Goal: Use online tool/utility: Use online tool/utility

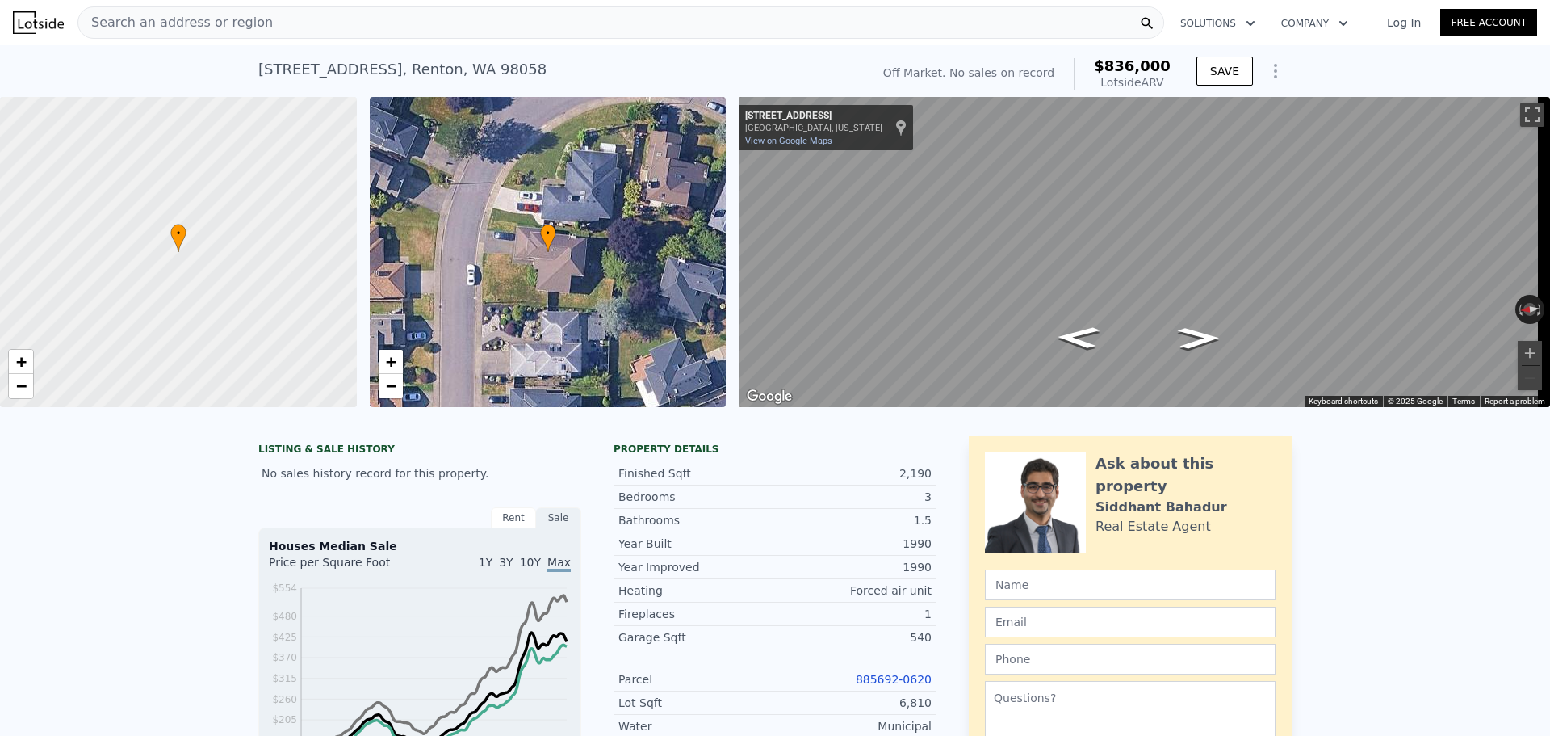
click at [235, 25] on span "Search an address or region" at bounding box center [175, 22] width 195 height 19
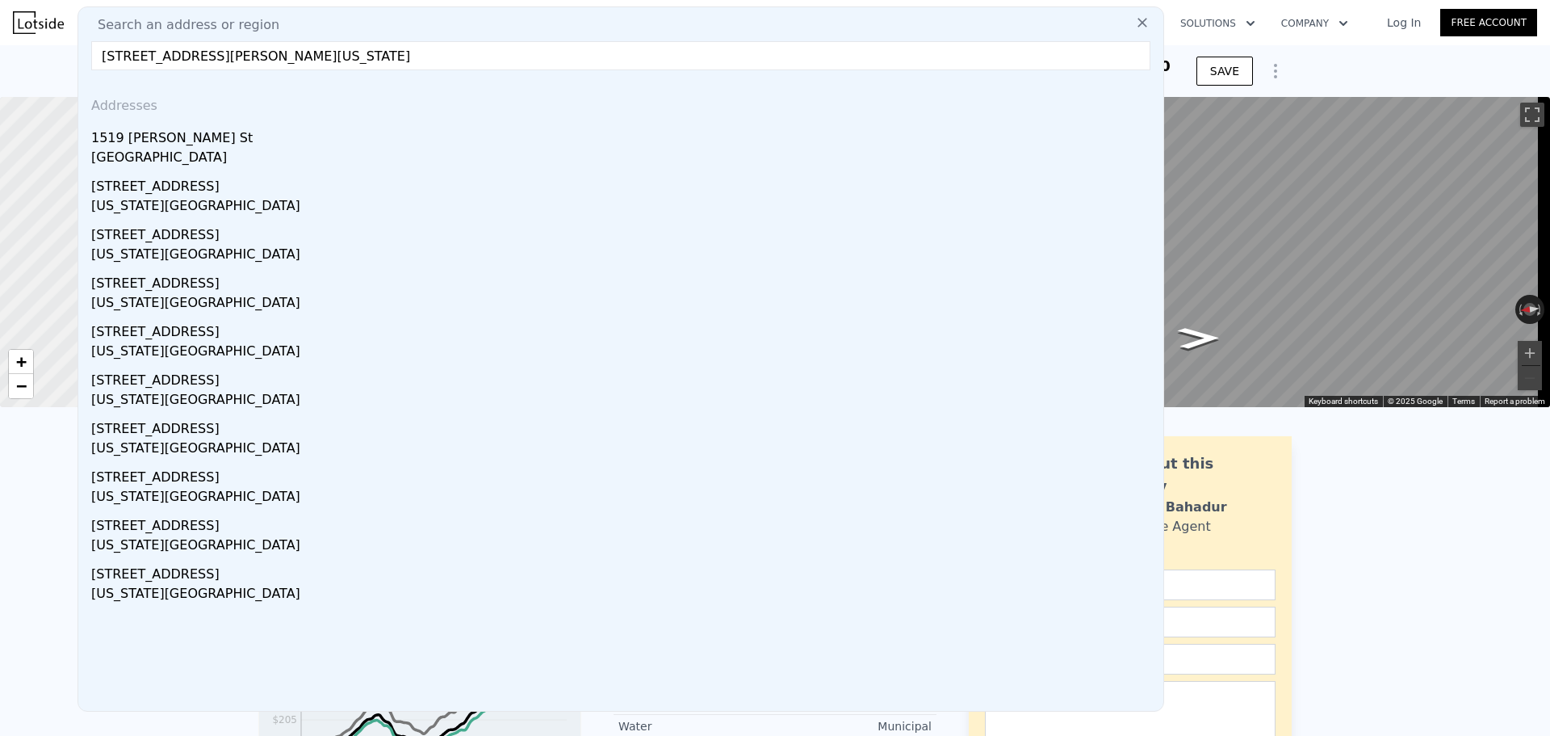
drag, startPoint x: 358, startPoint y: 52, endPoint x: 15, endPoint y: 40, distance: 342.6
click at [0, 34] on html "Search an address or region Search an address or region [STREET_ADDRESS][PERSON…" at bounding box center [775, 368] width 1550 height 736
paste input "[STREET_ADDRESS]"
type input "[STREET_ADDRESS]"
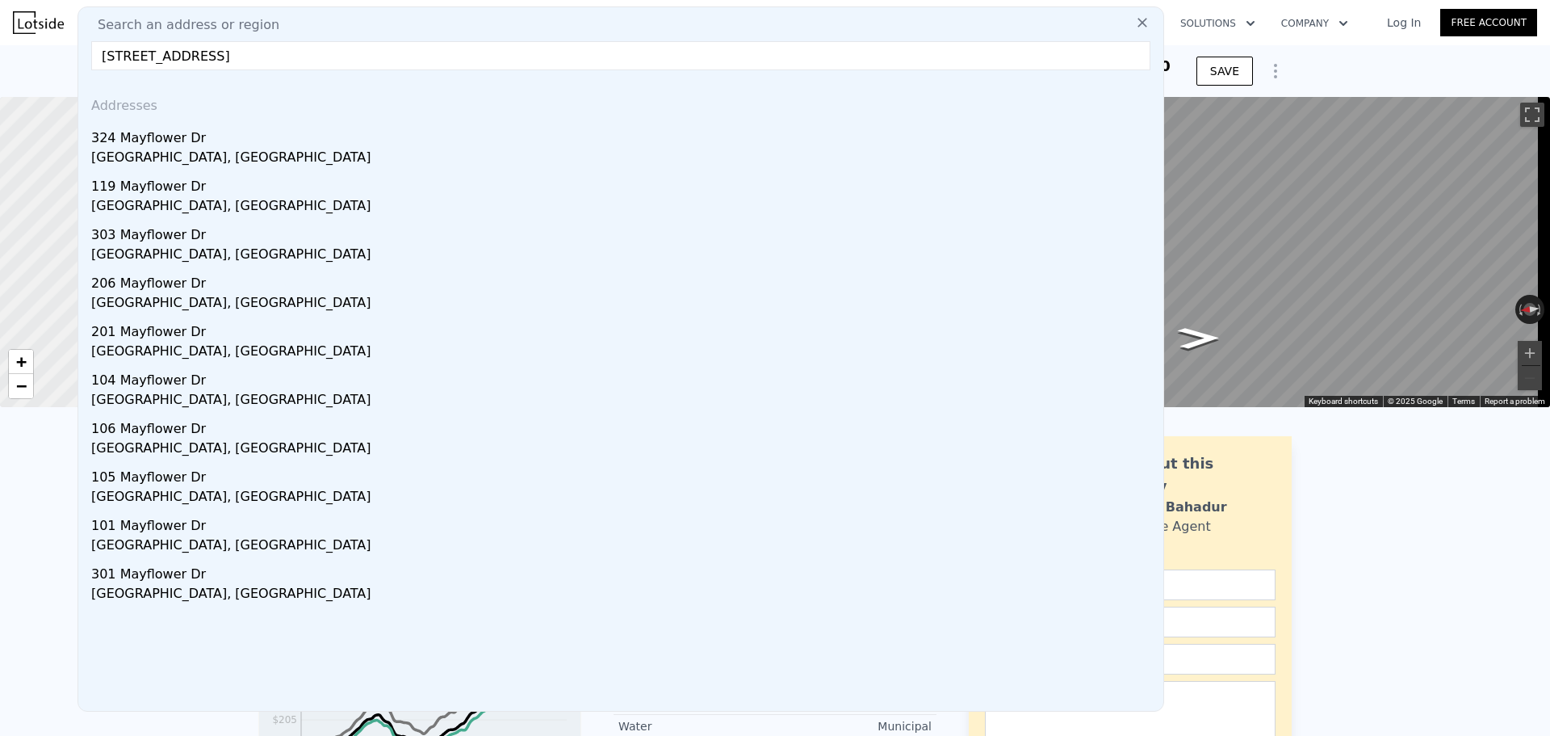
drag, startPoint x: 227, startPoint y: 140, endPoint x: 479, endPoint y: 48, distance: 268.2
click at [227, 140] on div "324 Mayflower Dr" at bounding box center [624, 135] width 1066 height 26
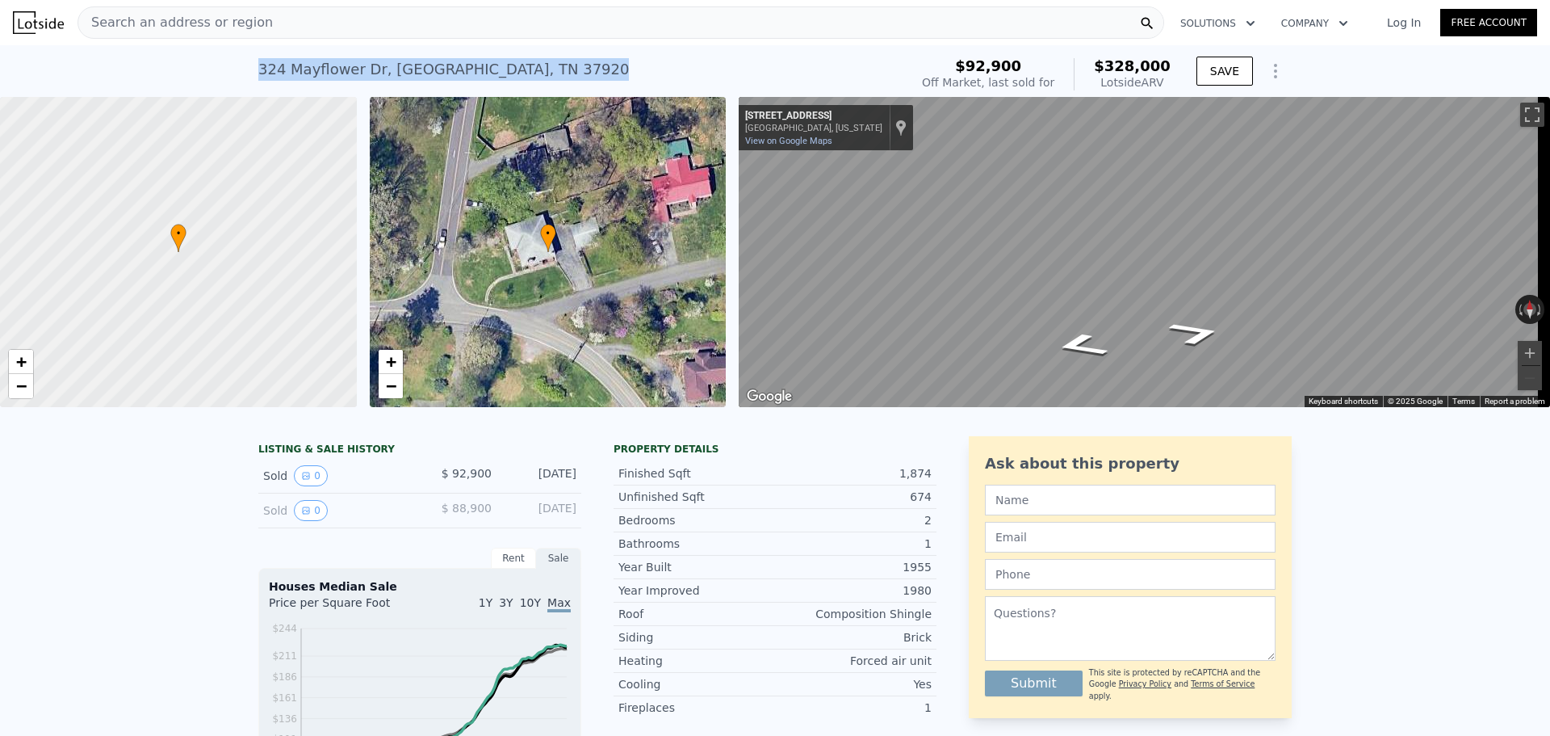
drag, startPoint x: 505, startPoint y: 68, endPoint x: 254, endPoint y: 57, distance: 251.3
click at [258, 57] on div "[STREET_ADDRESS] Sold [DATE] for $92,900 (~ARV $328k )" at bounding box center [580, 74] width 644 height 45
copy div "[STREET_ADDRESS]"
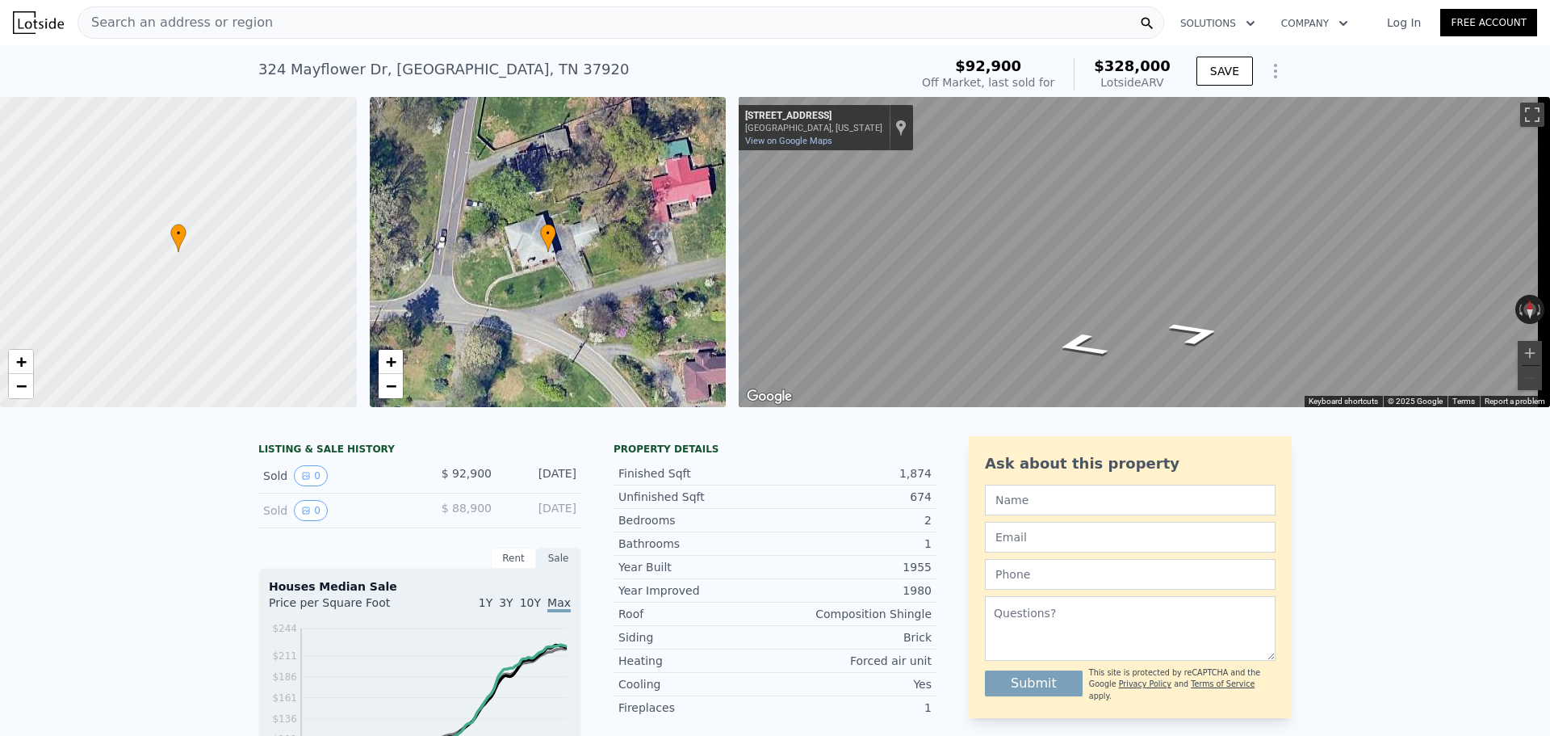
click at [316, 23] on div "Search an address or region" at bounding box center [621, 22] width 1087 height 32
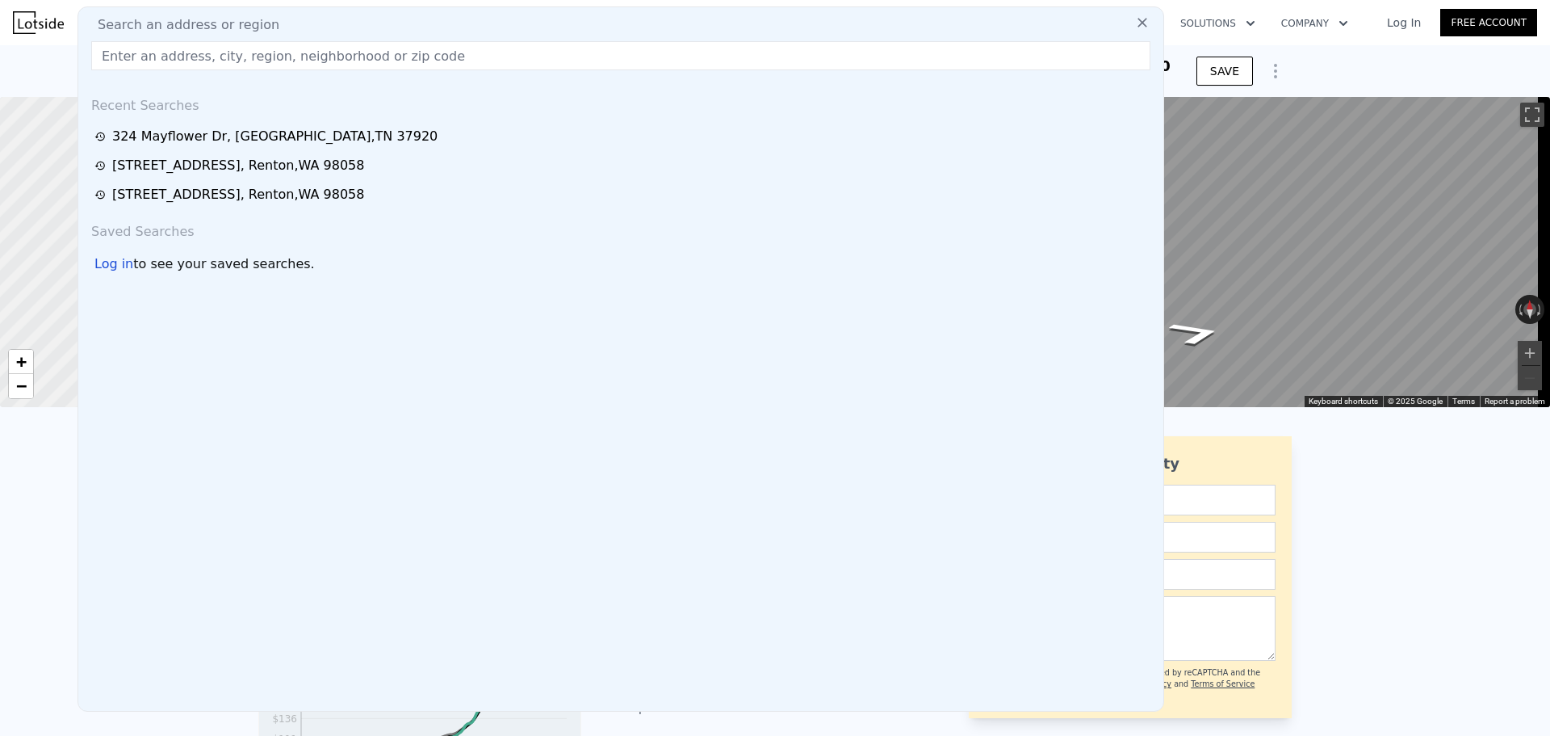
click at [69, 52] on div "[STREET_ADDRESS] Sold [DATE] for $92,900 (~ARV $328k ) $92,900 Off Market, last…" at bounding box center [775, 71] width 1550 height 52
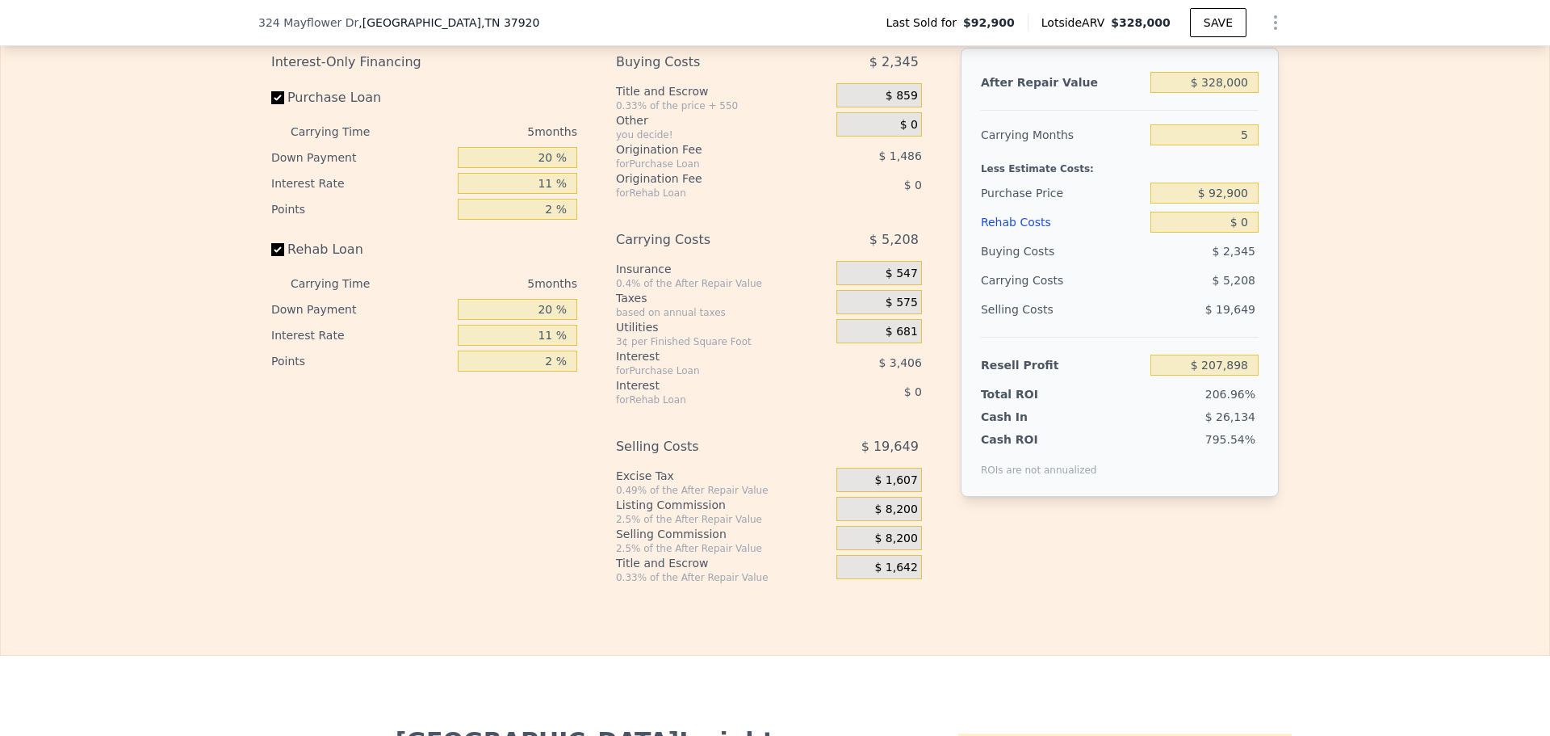
scroll to position [2416, 0]
click at [1219, 202] on input "$ 92,900" at bounding box center [1205, 191] width 108 height 21
click at [1220, 202] on input "$ 92,900" at bounding box center [1205, 191] width 108 height 21
type input "$ 215,000"
click at [541, 166] on input "20 %" at bounding box center [517, 155] width 119 height 21
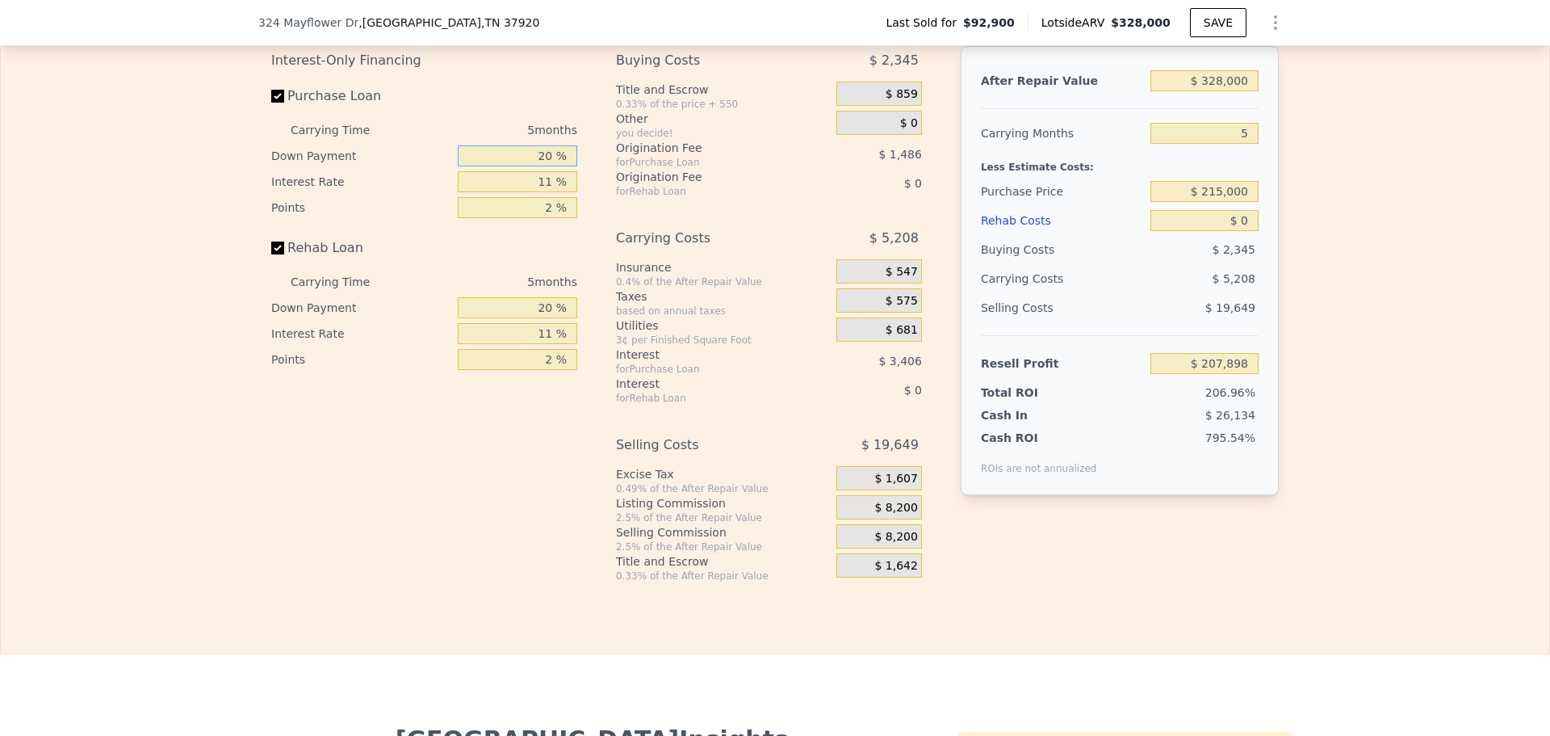
type input "$ 78,957"
click at [541, 166] on input "20 %" at bounding box center [517, 155] width 119 height 21
type input "10 %"
type input "$ 77,542"
type input "10 %"
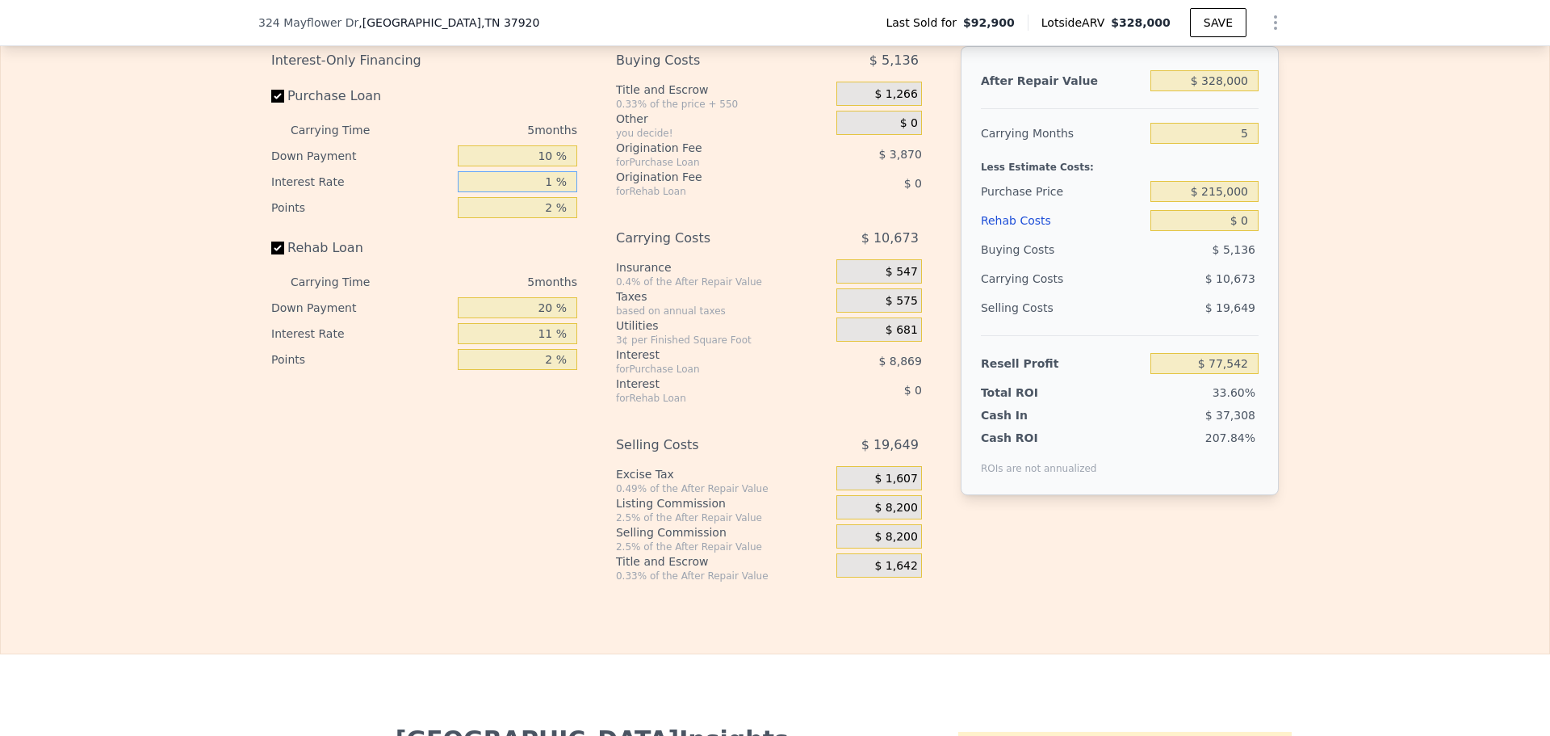
type input "10 %"
type input "$ 78,347"
type input "10 %"
type input "1 %"
type input "$ 80,282"
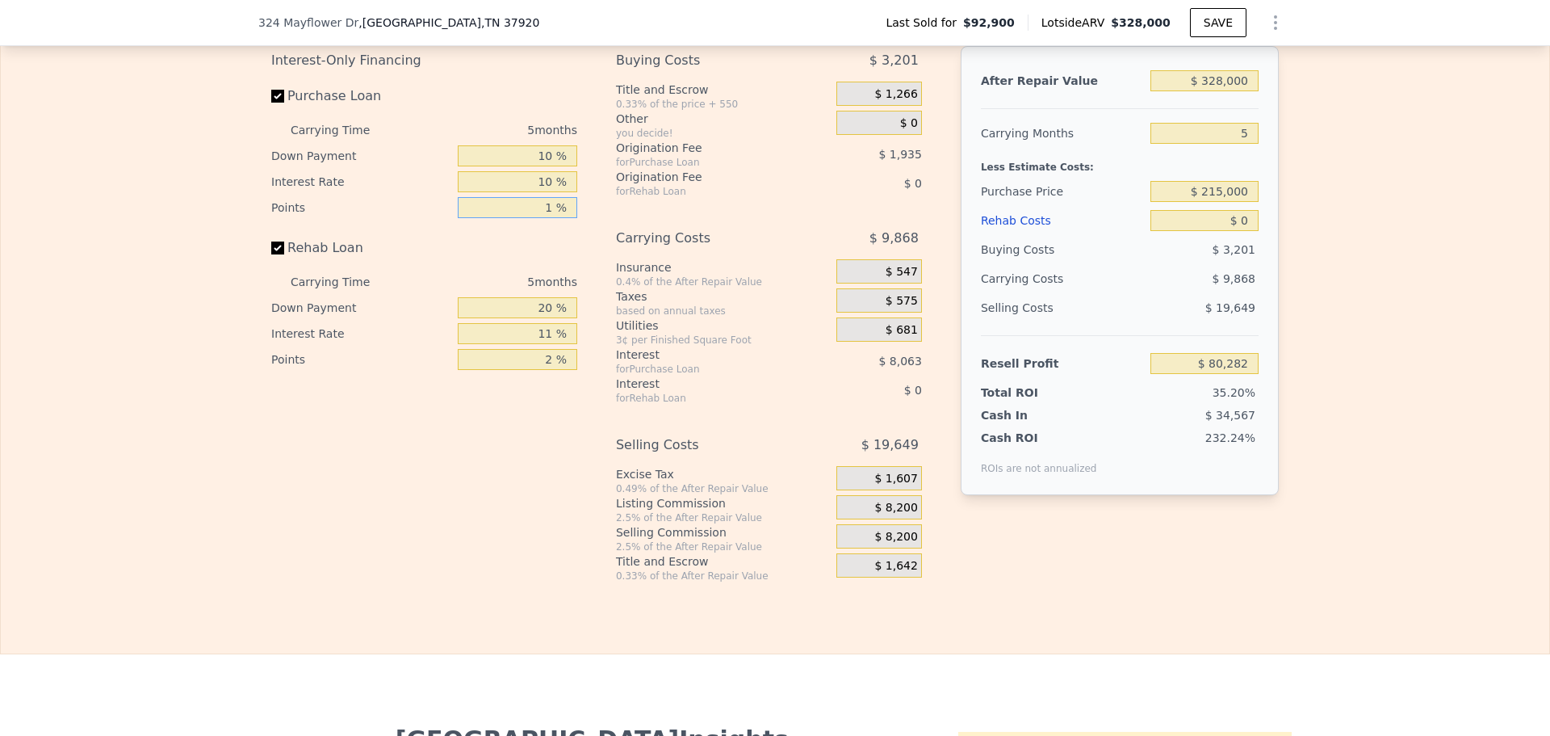
type input "1 %"
type input "10 %"
type input "1 %"
click at [891, 515] on span "$ 8,200" at bounding box center [895, 508] width 43 height 15
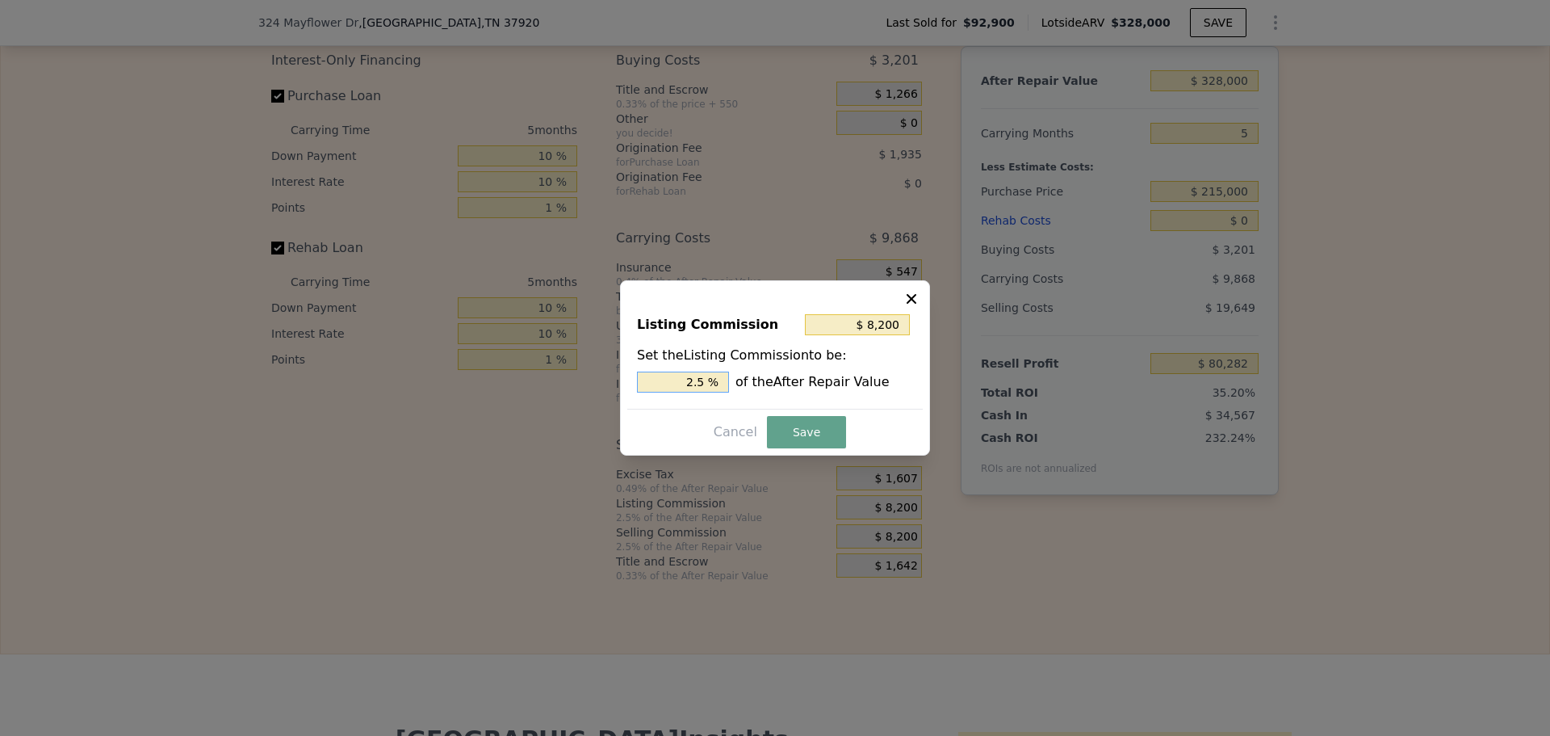
drag, startPoint x: 698, startPoint y: 380, endPoint x: 708, endPoint y: 380, distance: 9.7
click at [708, 380] on input "2.5 %" at bounding box center [683, 381] width 92 height 21
type input "$ 6,560"
type input "2 %"
click at [800, 442] on button "Save" at bounding box center [806, 432] width 79 height 32
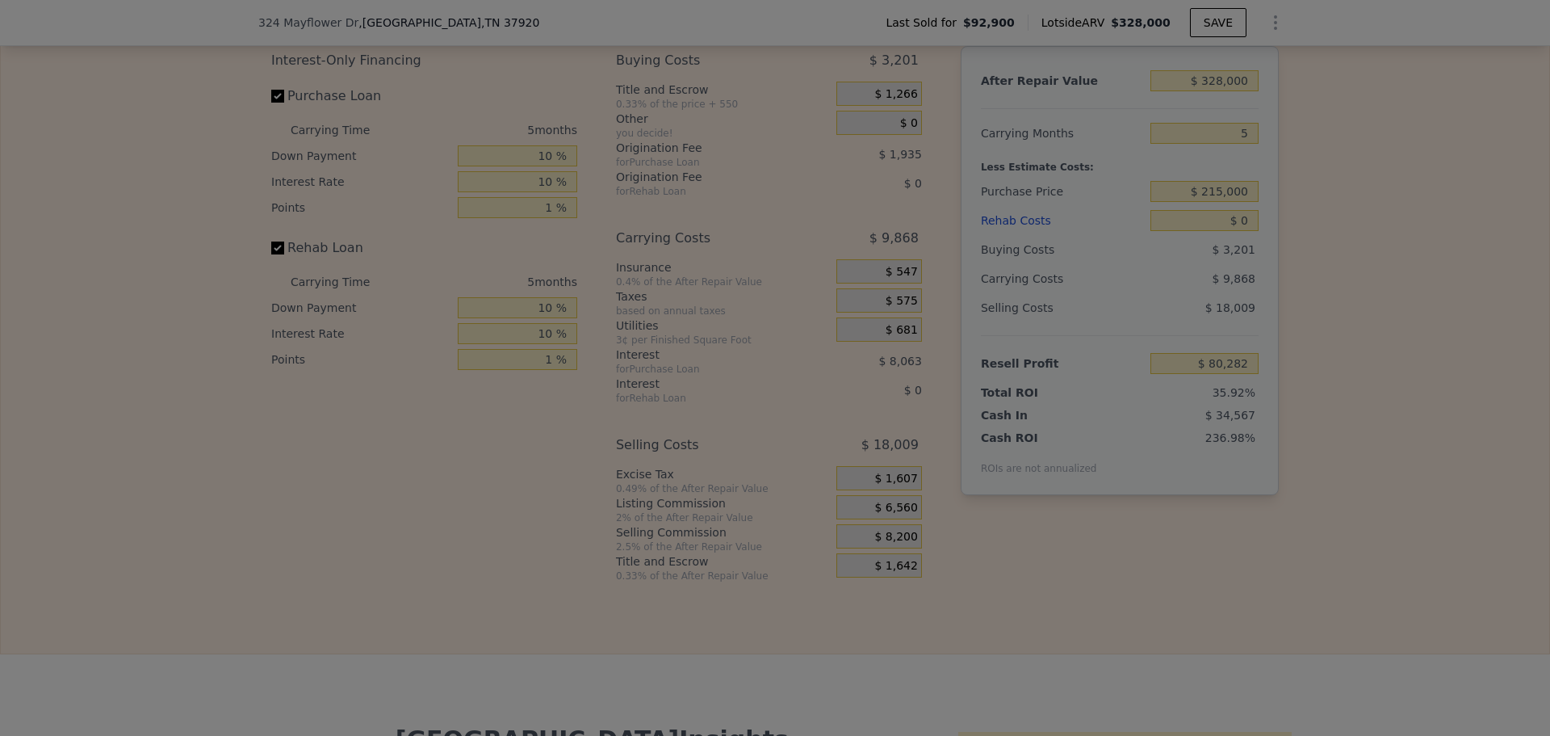
type input "$ 81,922"
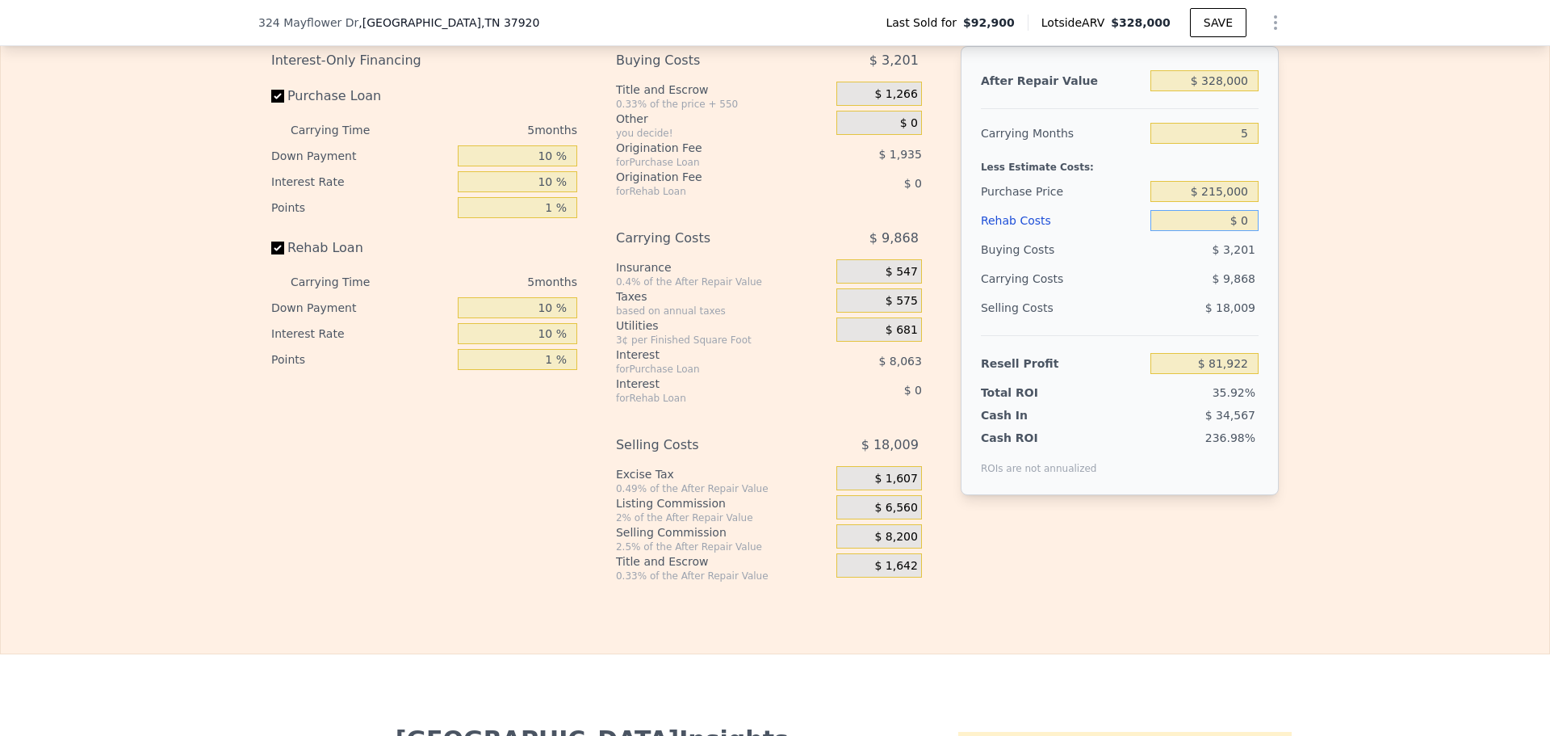
click at [1242, 231] on input "$ 0" at bounding box center [1205, 220] width 108 height 21
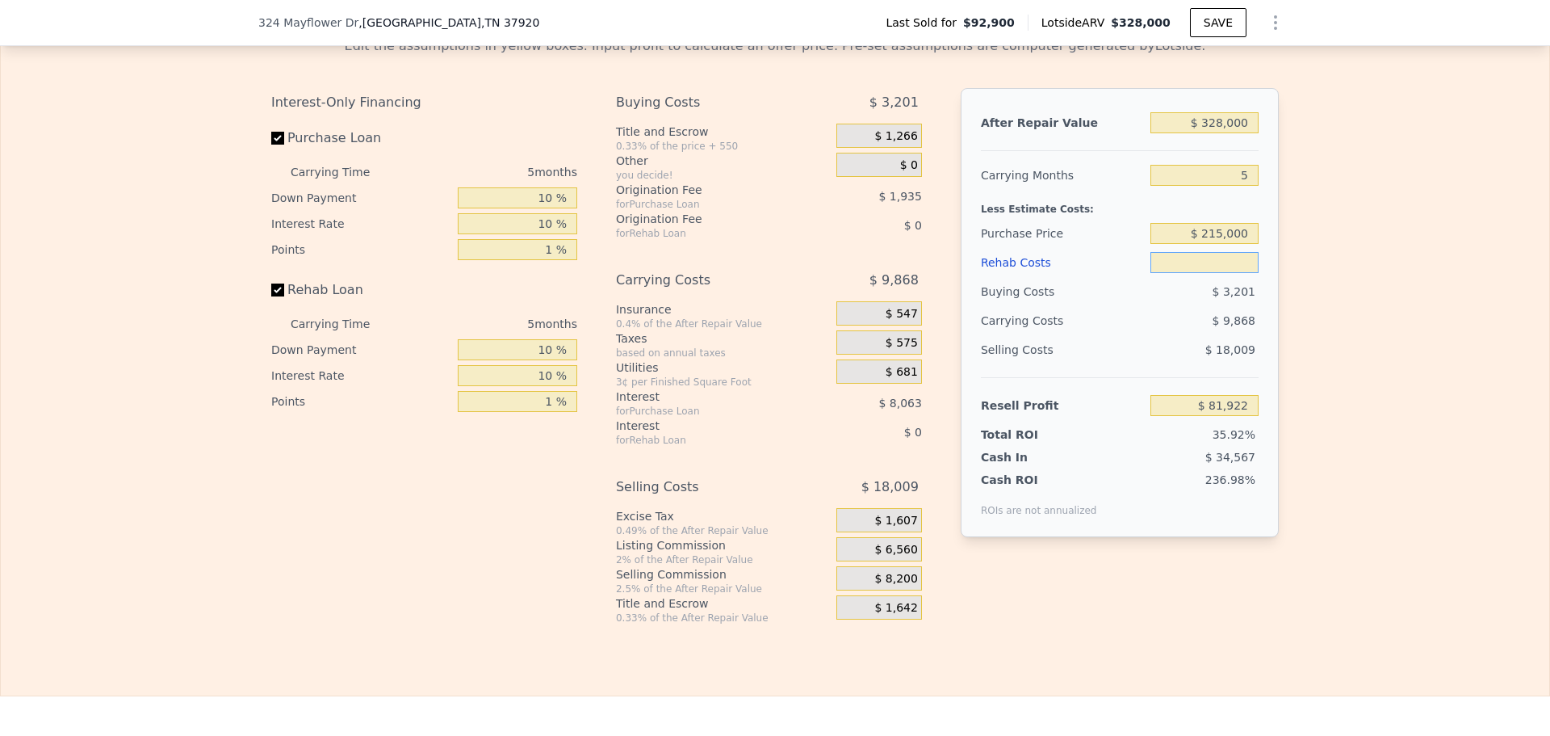
scroll to position [2336, 0]
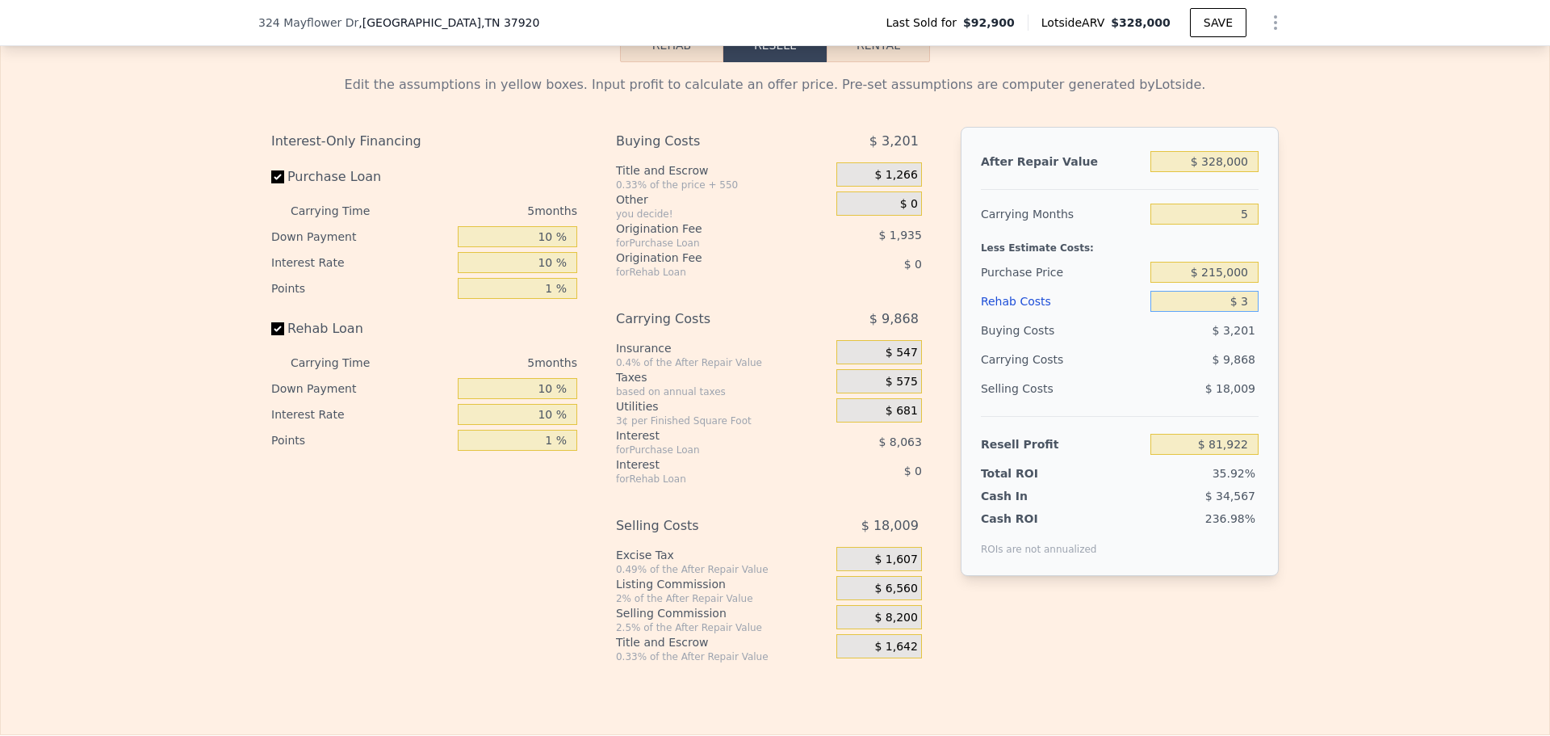
type input "$ 30"
type input "$ 81,892"
type input "$ 30,000"
type input "$ 50,527"
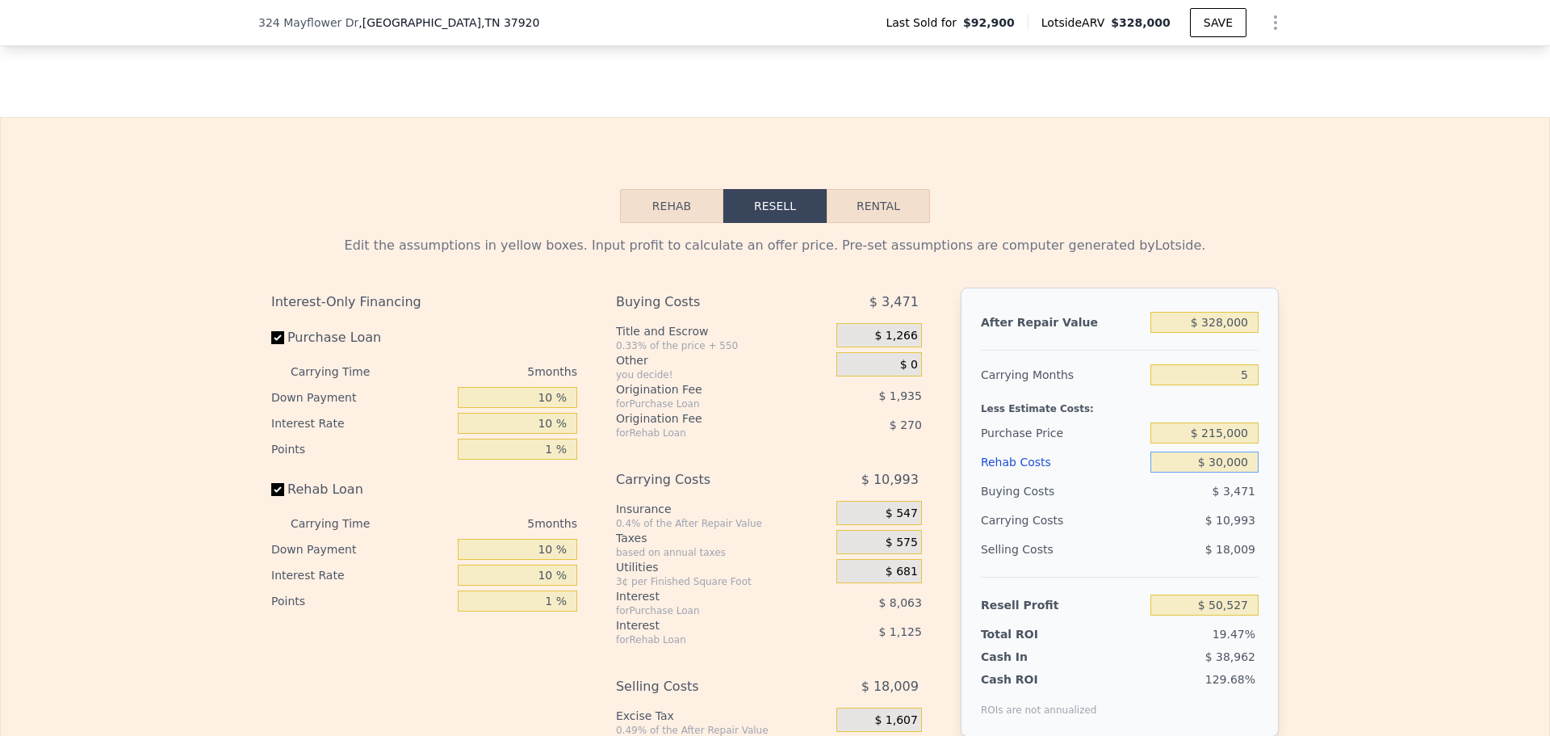
scroll to position [2416, 0]
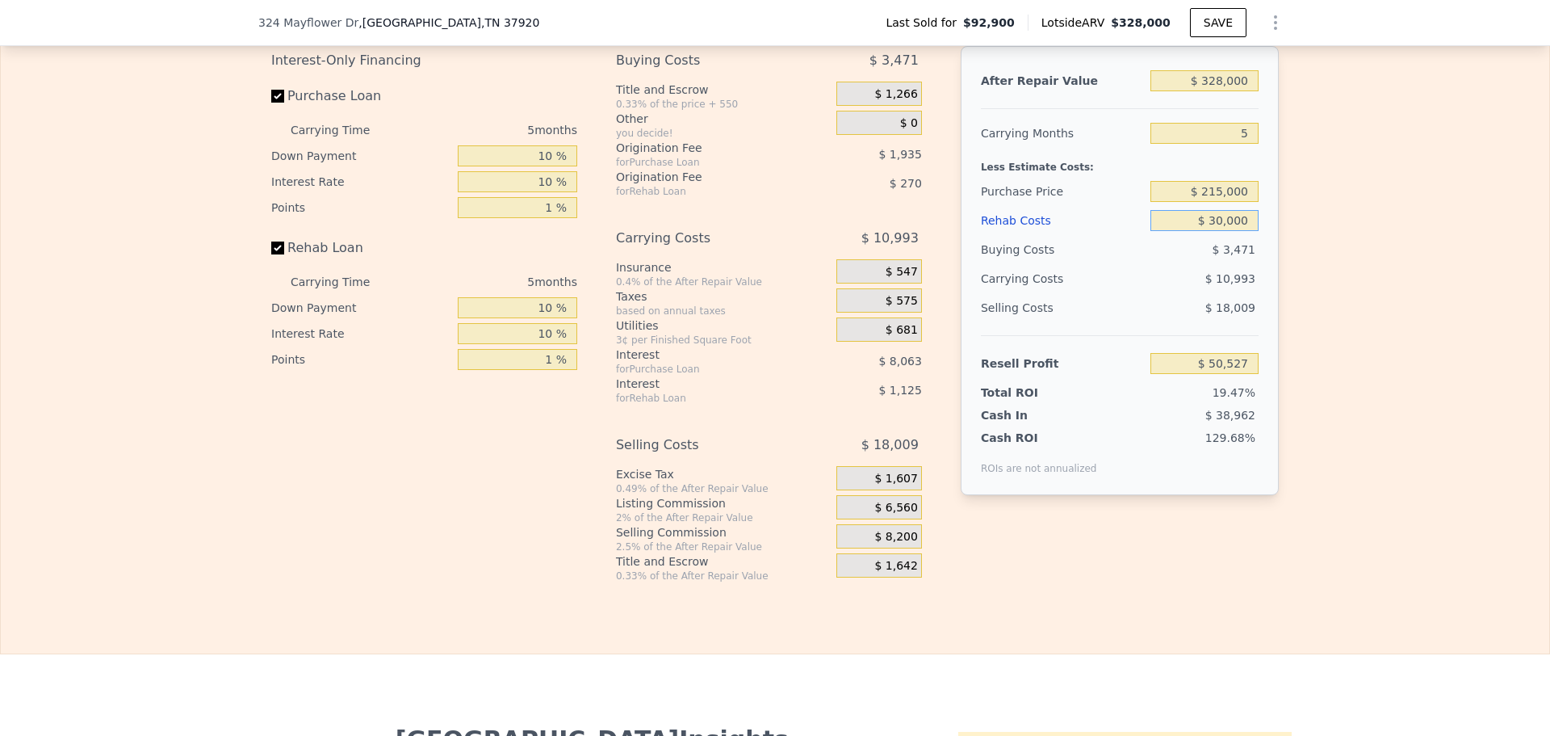
type input "$ 30,000"
drag, startPoint x: 1248, startPoint y: 158, endPoint x: 1234, endPoint y: 159, distance: 14.6
click at [1234, 144] on input "5" at bounding box center [1205, 133] width 108 height 21
type input "3"
type input "$ 54,924"
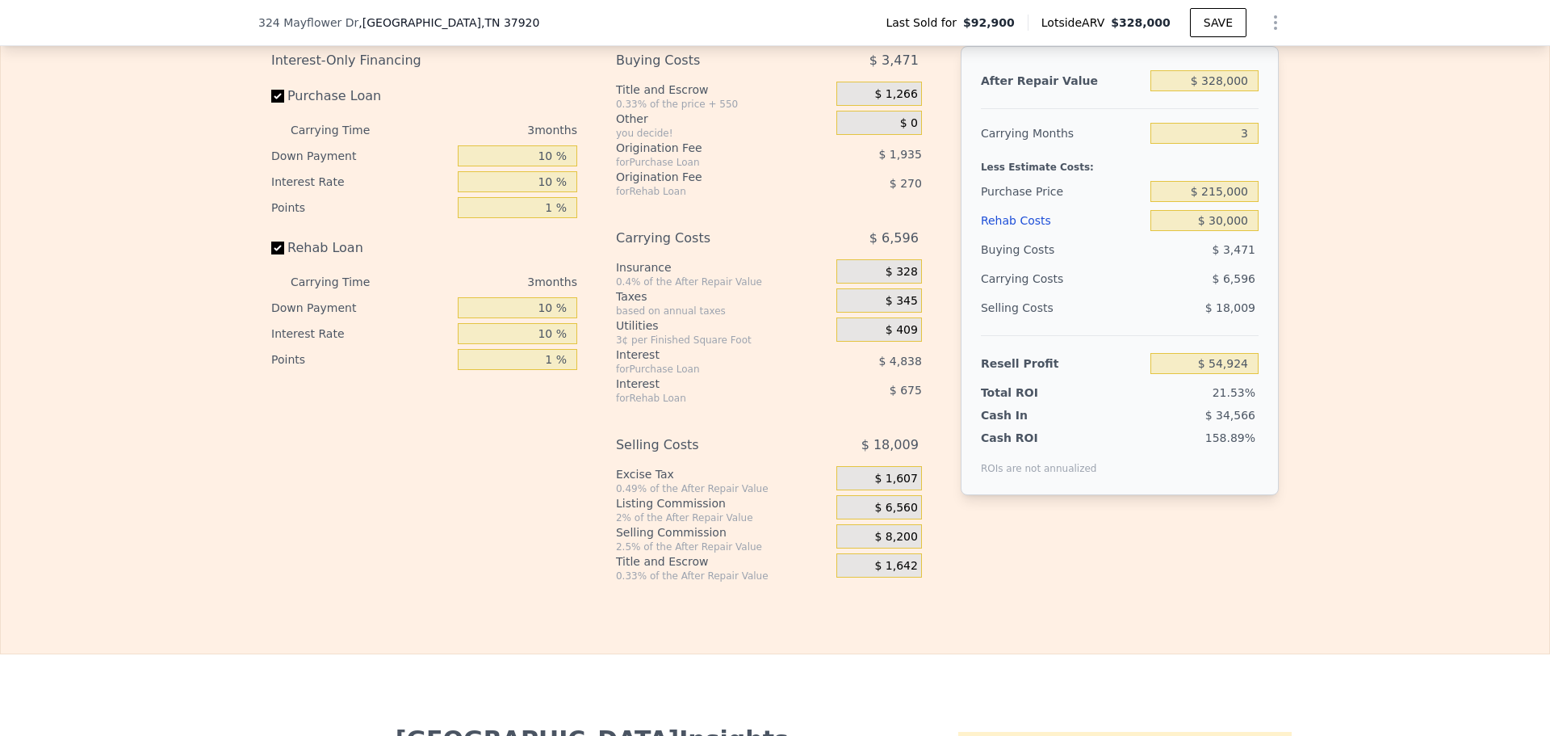
click at [1293, 309] on div "Edit the assumptions in yellow boxes. Input profit to calculate an offer price.…" at bounding box center [775, 281] width 1549 height 601
drag, startPoint x: 1210, startPoint y: 212, endPoint x: 1222, endPoint y: 211, distance: 12.2
click at [1222, 202] on input "$ 215,000" at bounding box center [1205, 191] width 108 height 21
type input "5"
type input "$ 0"
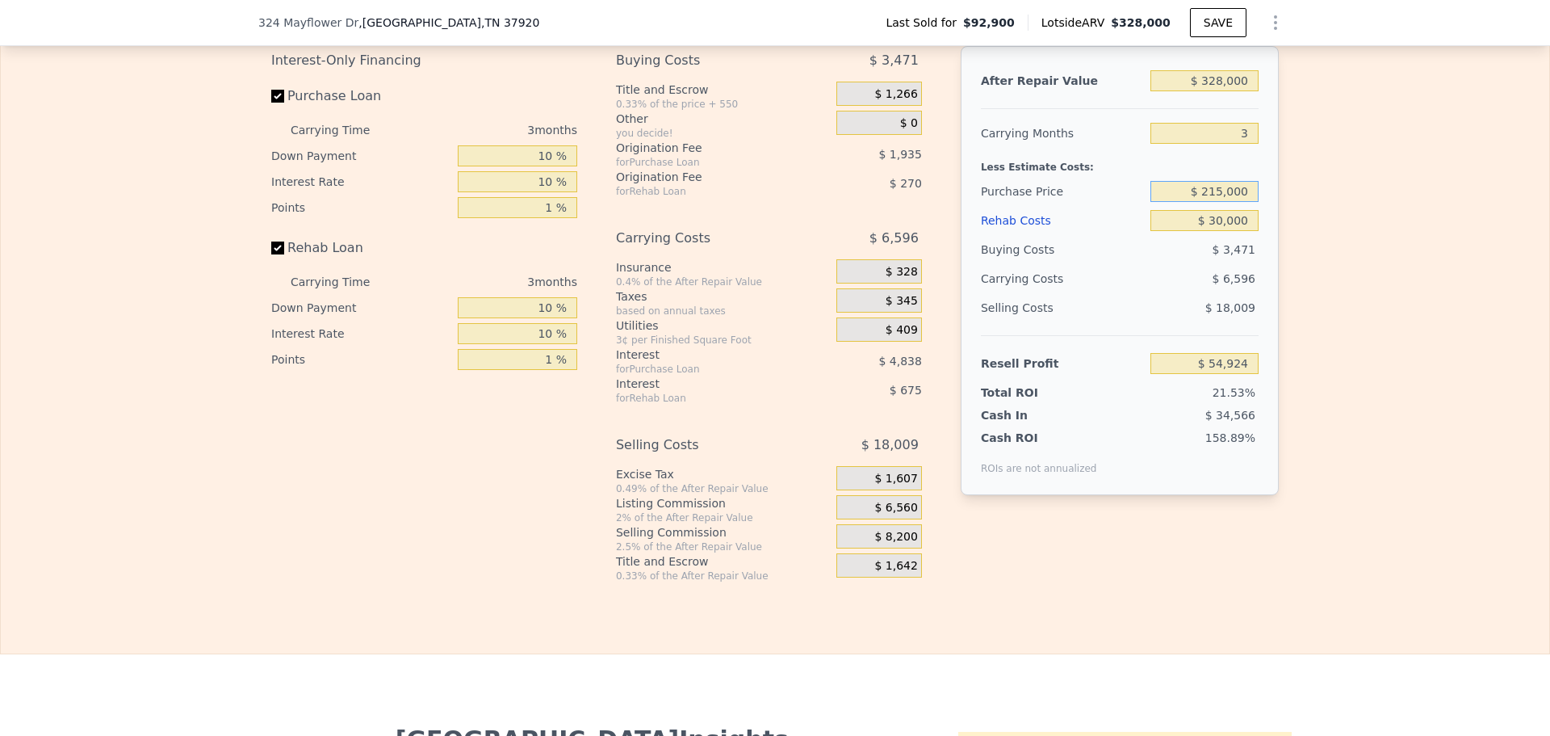
type input "$ 207,898"
type input "$ 240,000"
click at [1238, 231] on input "$ 0" at bounding box center [1205, 220] width 108 height 21
type input "$ 52,559"
drag, startPoint x: 1243, startPoint y: 241, endPoint x: 1234, endPoint y: 242, distance: 8.2
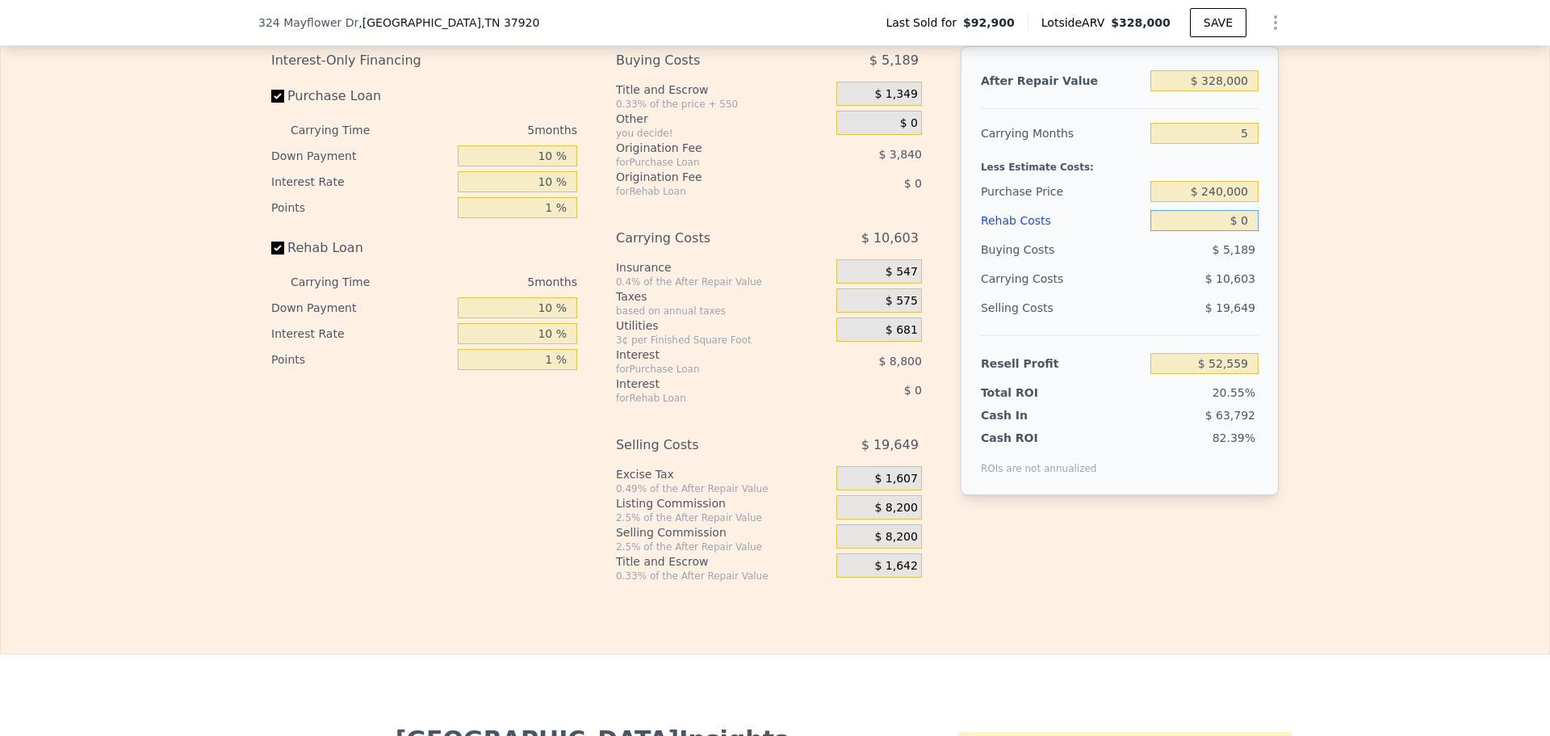
click at [1234, 231] on input "$ 0" at bounding box center [1205, 220] width 108 height 21
type input "$ 50"
type input "$ 52,508"
type input "$ 50,000"
type input "-$ 76"
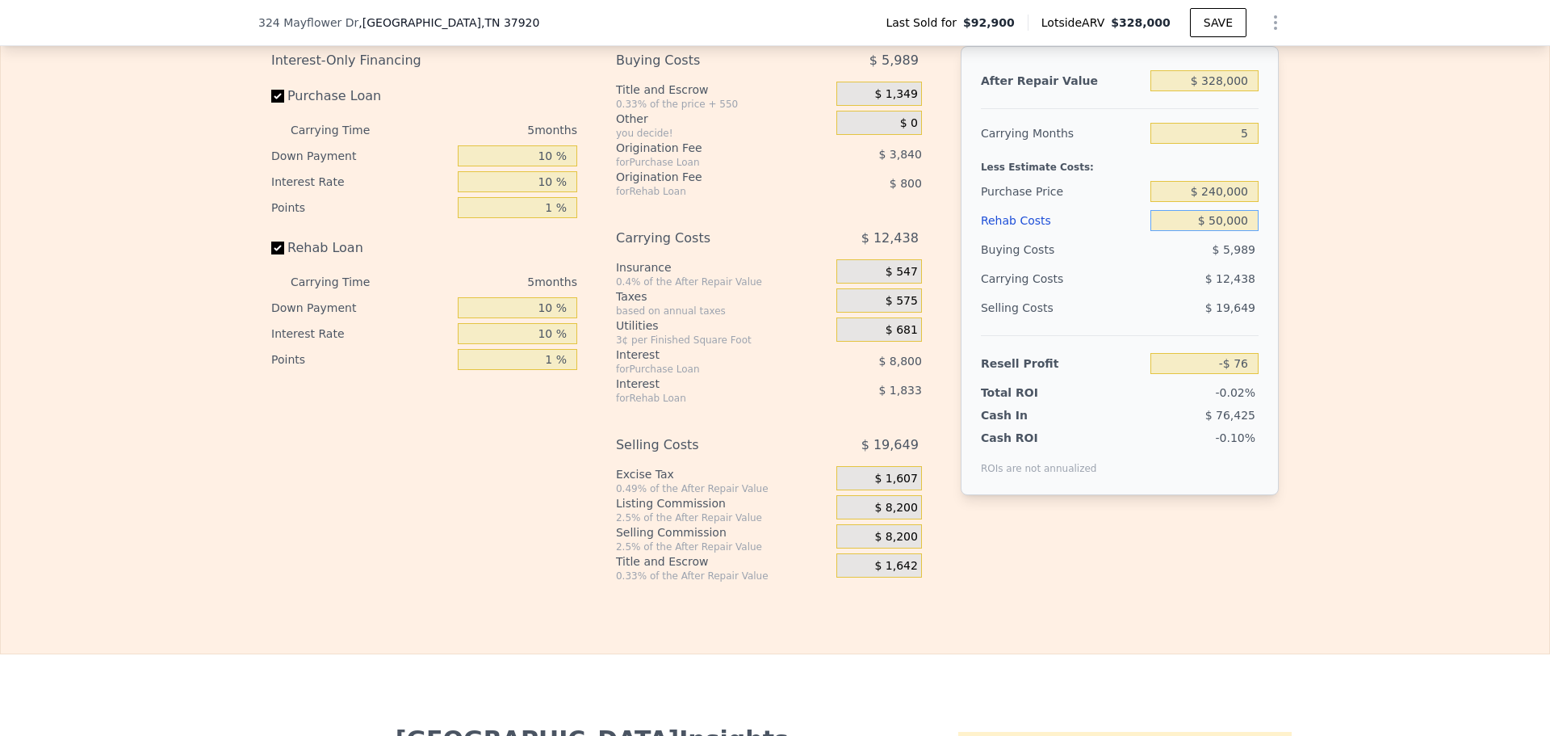
type input "$ 50,000"
click at [1309, 248] on div "Edit the assumptions in yellow boxes. Input profit to calculate an offer price.…" at bounding box center [775, 281] width 1549 height 601
drag, startPoint x: 1209, startPoint y: 214, endPoint x: 1218, endPoint y: 214, distance: 8.9
click at [1218, 202] on input "$ 240,000" at bounding box center [1205, 191] width 108 height 21
type input "$ 220,000"
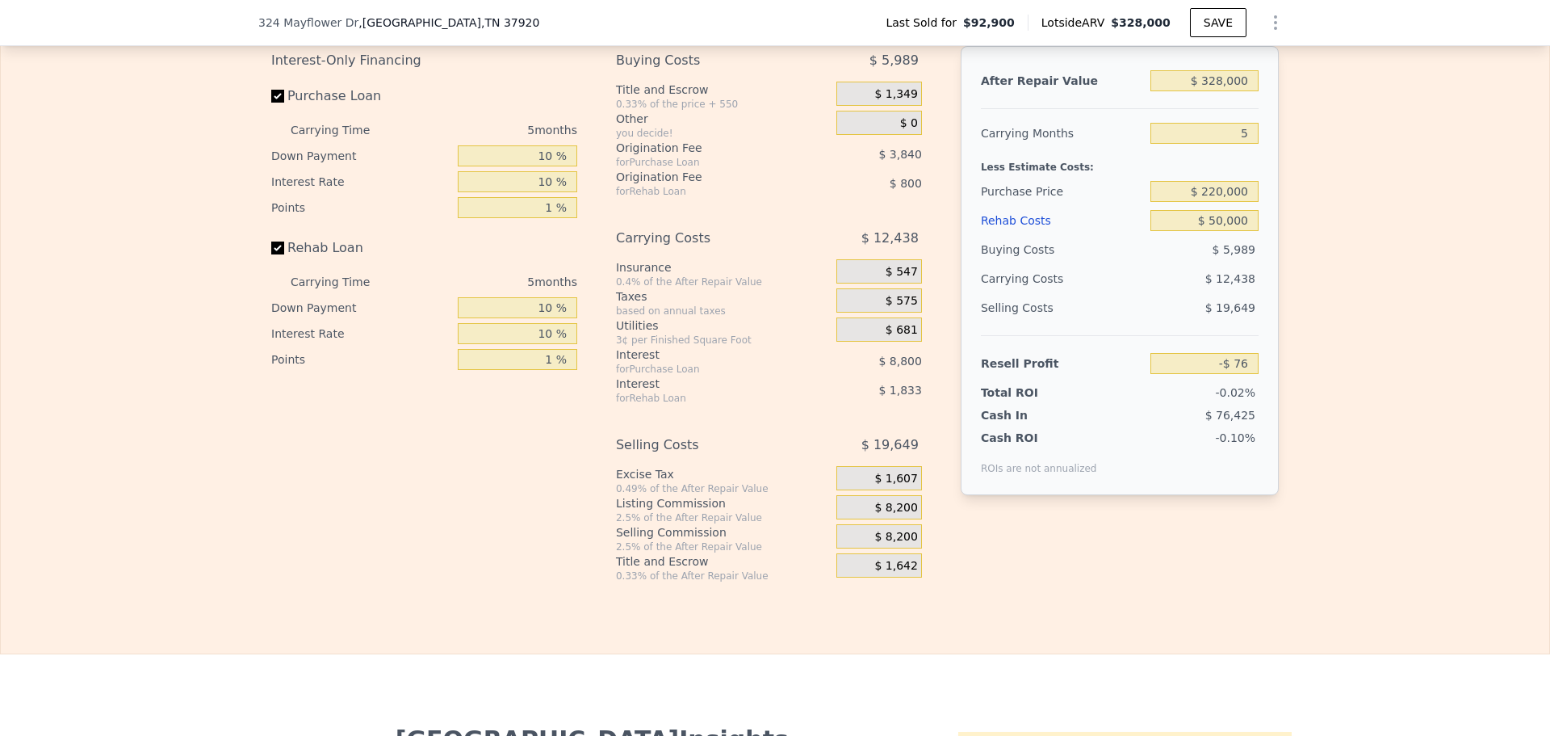
click at [1315, 236] on div "Edit the assumptions in yellow boxes. Input profit to calculate an offer price.…" at bounding box center [775, 281] width 1549 height 601
type input "$ 21,045"
drag, startPoint x: 1246, startPoint y: 157, endPoint x: 1221, endPoint y: 158, distance: 25.1
click at [1221, 144] on input "5" at bounding box center [1205, 133] width 108 height 21
type input "3"
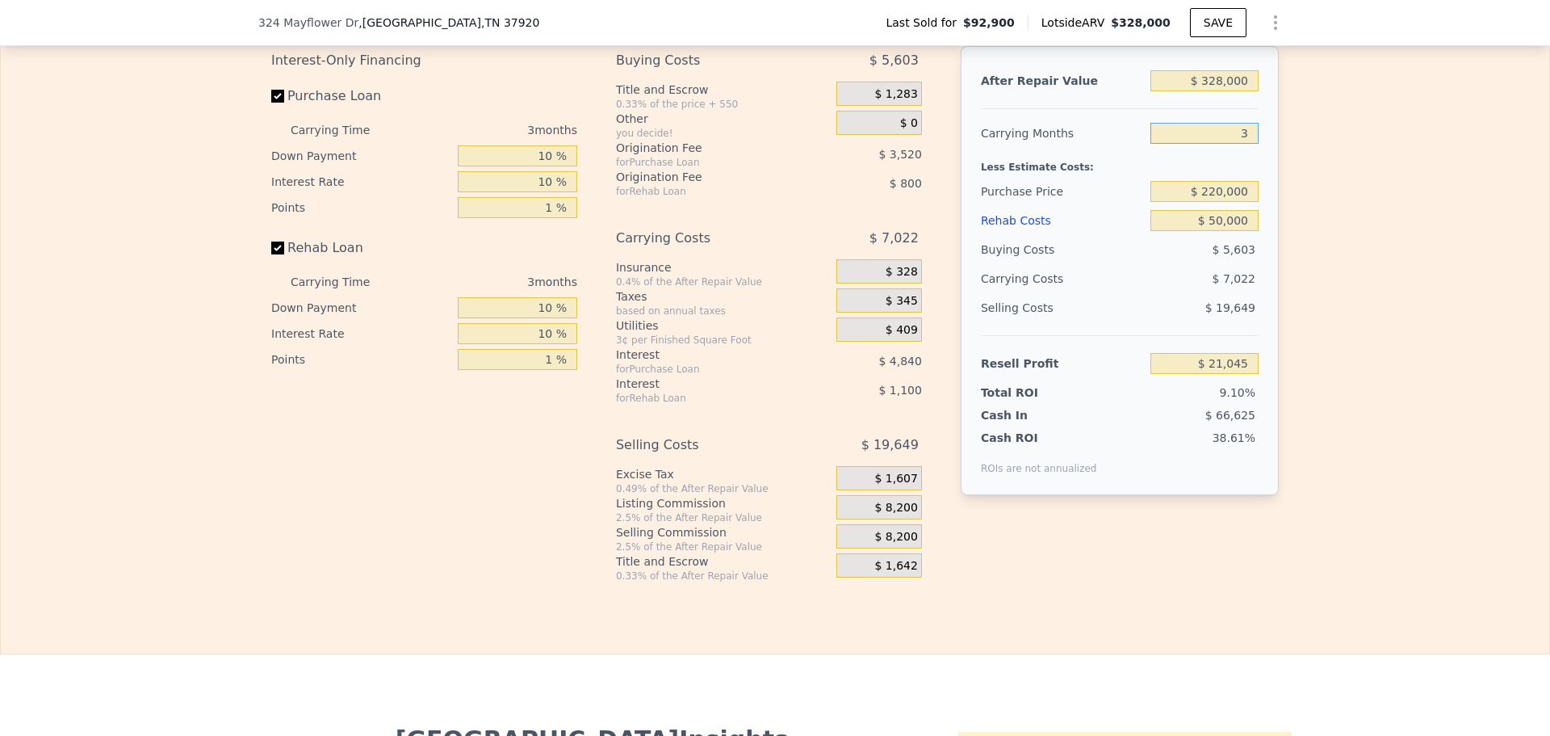
type input "$ 25,726"
type input "3"
click at [895, 515] on span "$ 8,200" at bounding box center [895, 508] width 43 height 15
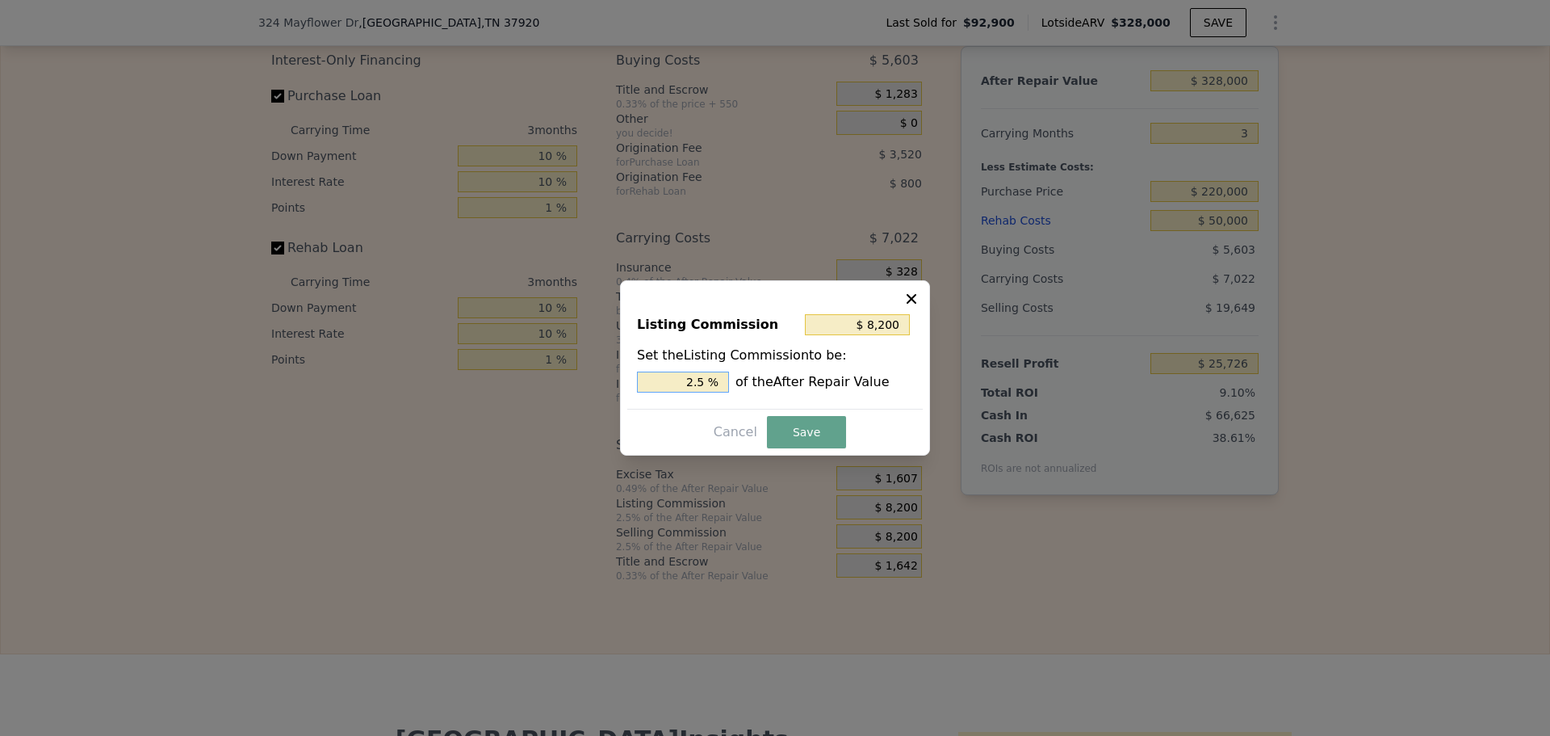
drag, startPoint x: 698, startPoint y: 382, endPoint x: 707, endPoint y: 380, distance: 9.8
click at [706, 381] on input "2.5 %" at bounding box center [683, 381] width 92 height 21
type input "$ 6,560"
type input "2 %"
click at [776, 427] on button "Save" at bounding box center [806, 432] width 79 height 32
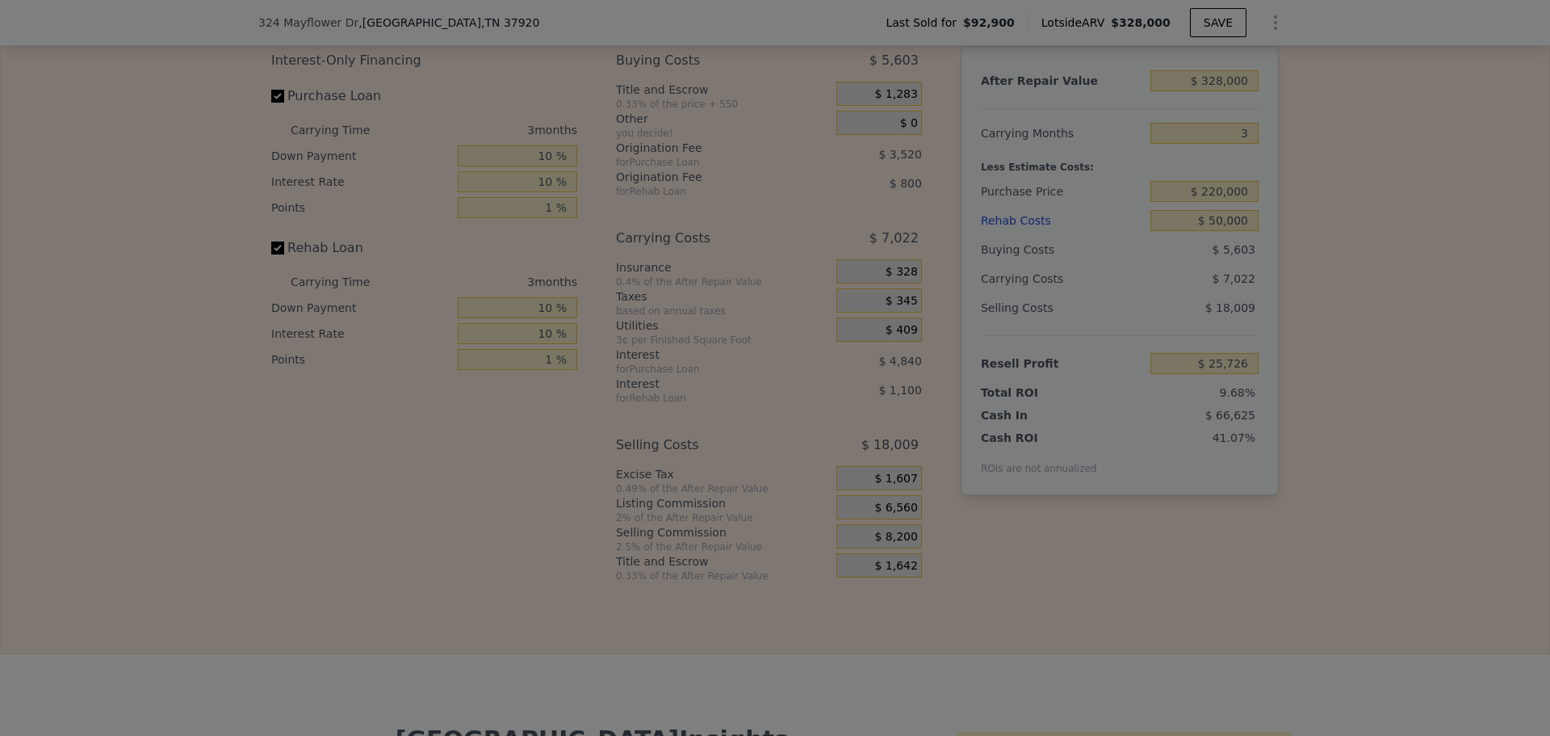
type input "$ 27,366"
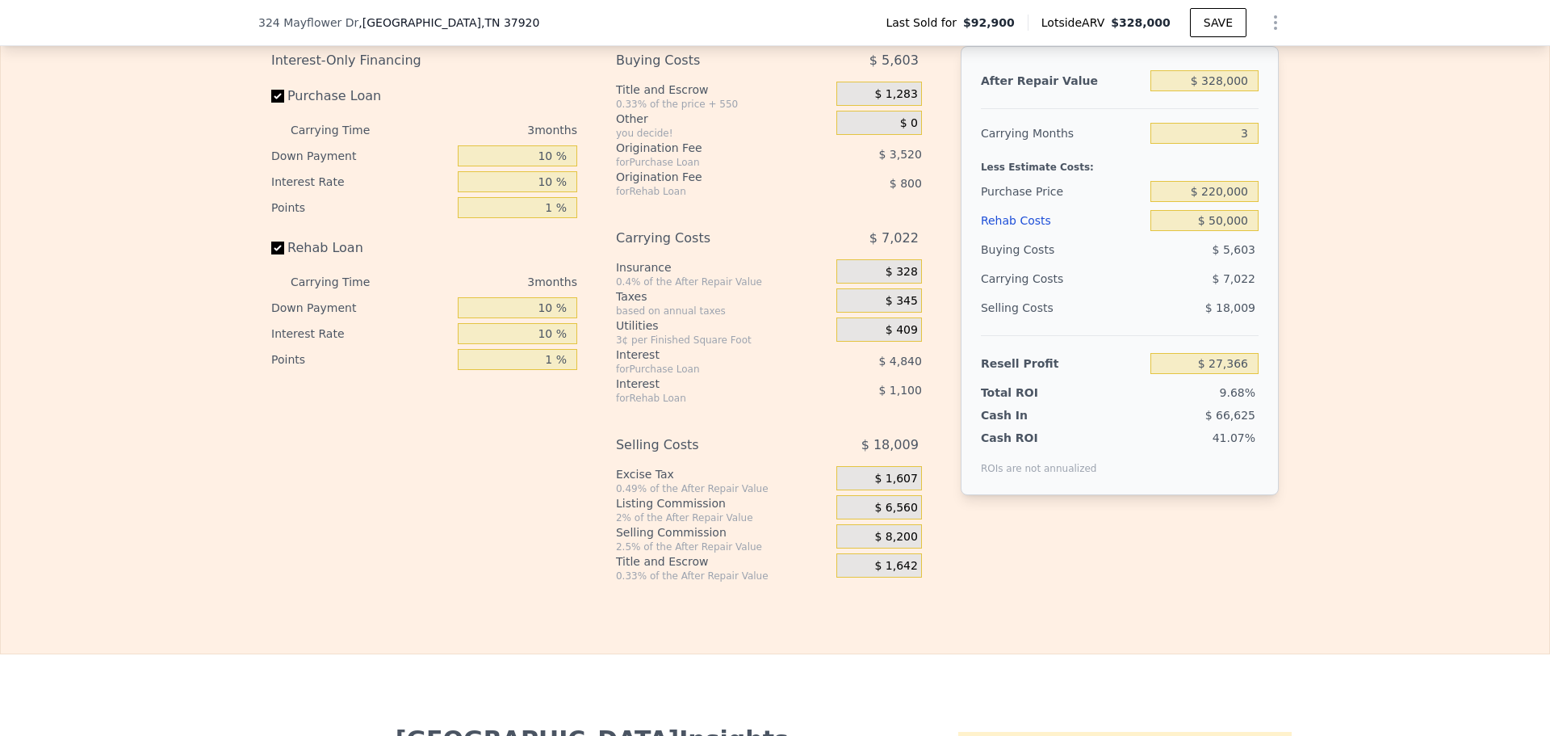
type input "5"
type input "$ 0"
type input "$ 207,898"
